Goal: Use online tool/utility: Use online tool/utility

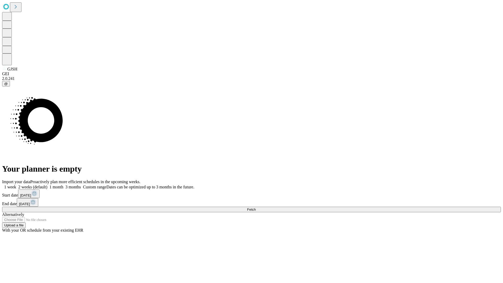
click at [255, 207] on span "Fetch" at bounding box center [251, 209] width 9 height 4
